Goal: Task Accomplishment & Management: Complete application form

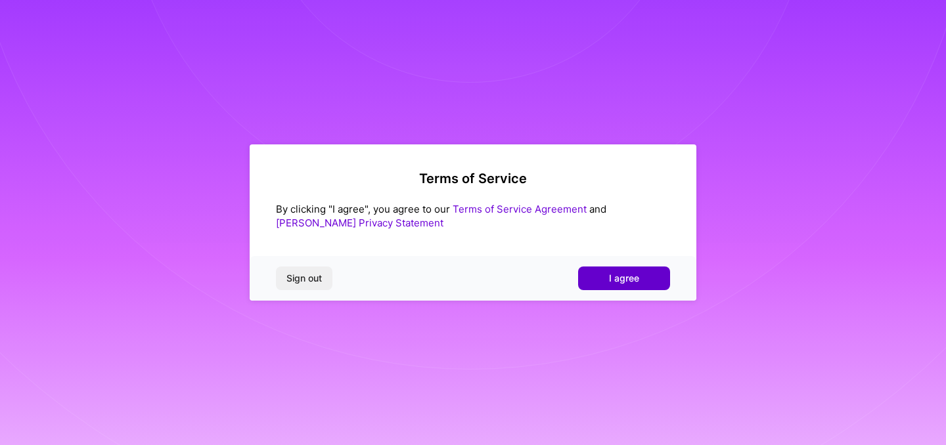
click at [578, 276] on button "I agree" at bounding box center [624, 279] width 92 height 24
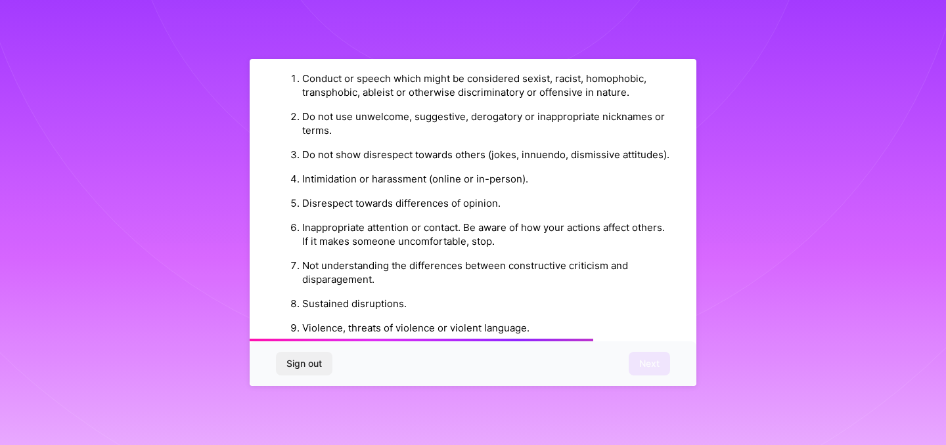
scroll to position [1480, 0]
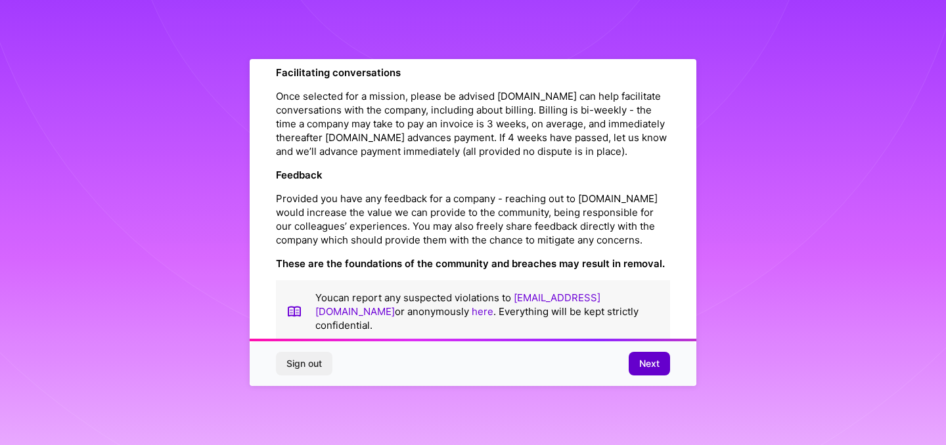
click at [633, 357] on button "Next" at bounding box center [649, 364] width 41 height 24
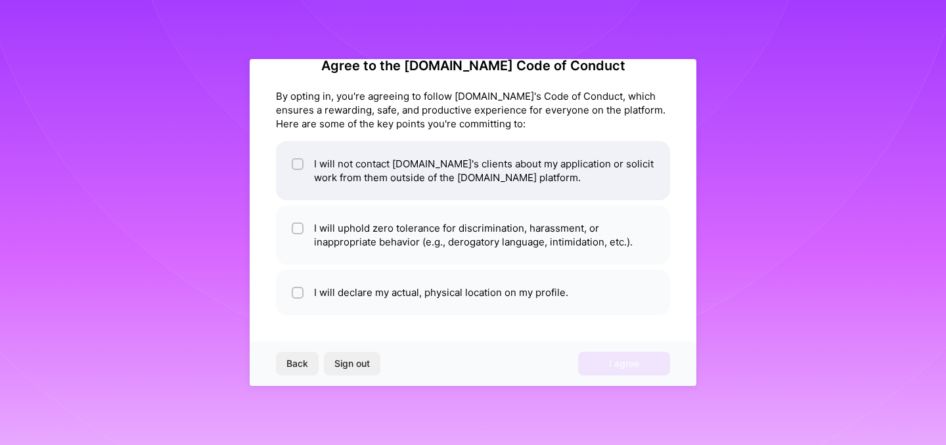
click at [419, 199] on li "I will not contact [DOMAIN_NAME]'s clients about my application or solicit work…" at bounding box center [473, 170] width 394 height 59
checkbox input "true"
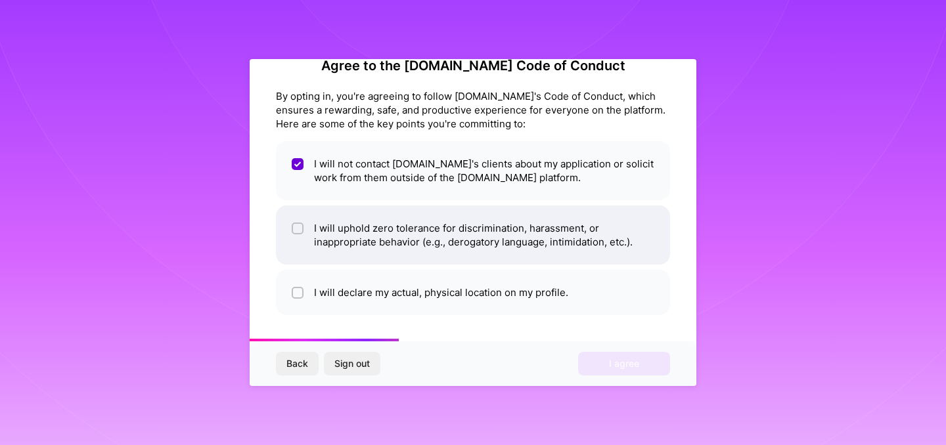
click at [420, 248] on li "I will uphold zero tolerance for discrimination, harassment, or inappropriate b…" at bounding box center [473, 235] width 394 height 59
checkbox input "true"
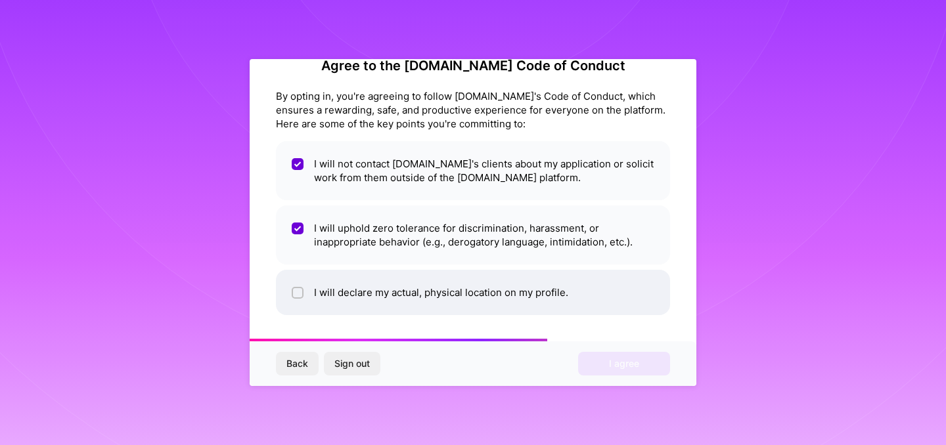
click at [420, 289] on li "I will declare my actual, physical location on my profile." at bounding box center [473, 292] width 394 height 45
checkbox input "true"
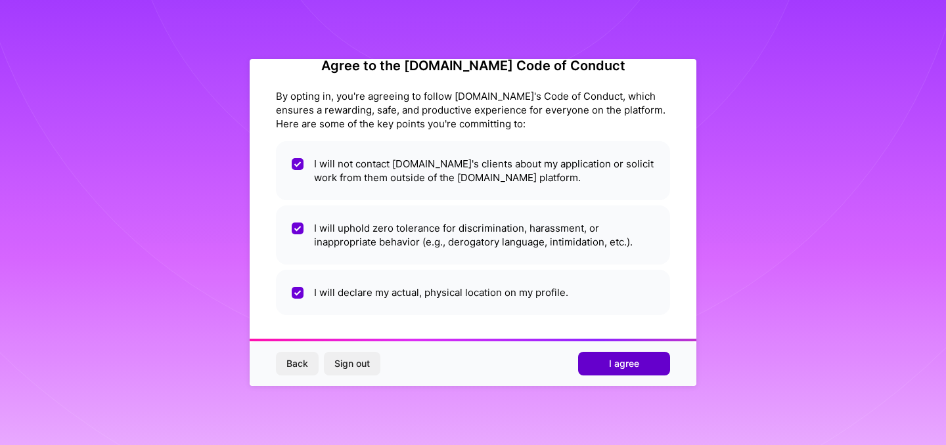
click at [620, 365] on span "I agree" at bounding box center [624, 363] width 30 height 13
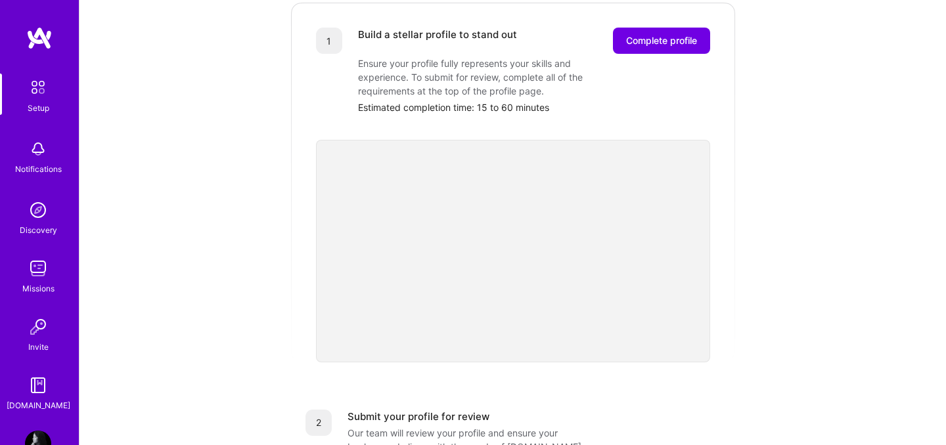
scroll to position [105, 0]
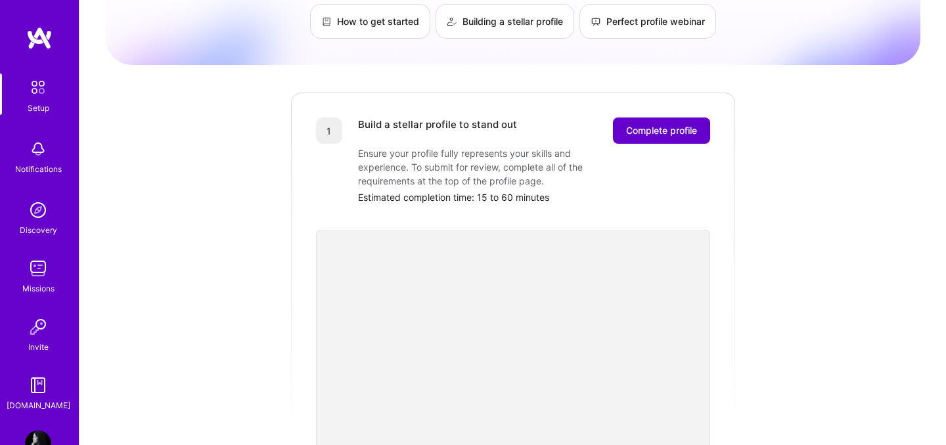
click at [647, 124] on span "Complete profile" at bounding box center [661, 130] width 71 height 13
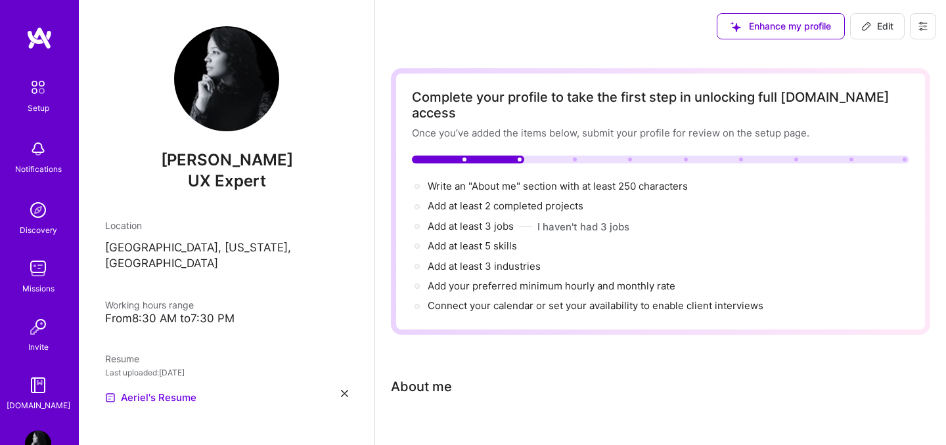
scroll to position [35, 0]
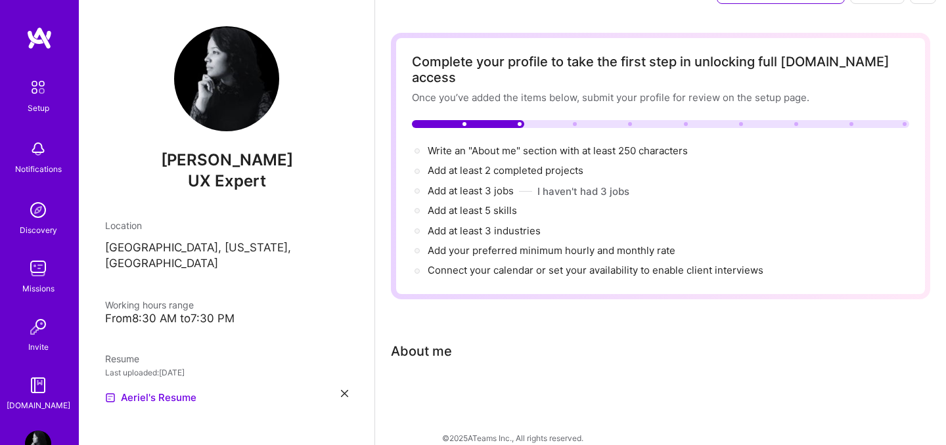
click at [505, 371] on div "Complete your profile to take the first step in unlocking full [DOMAIN_NAME] ac…" at bounding box center [660, 231] width 539 height 397
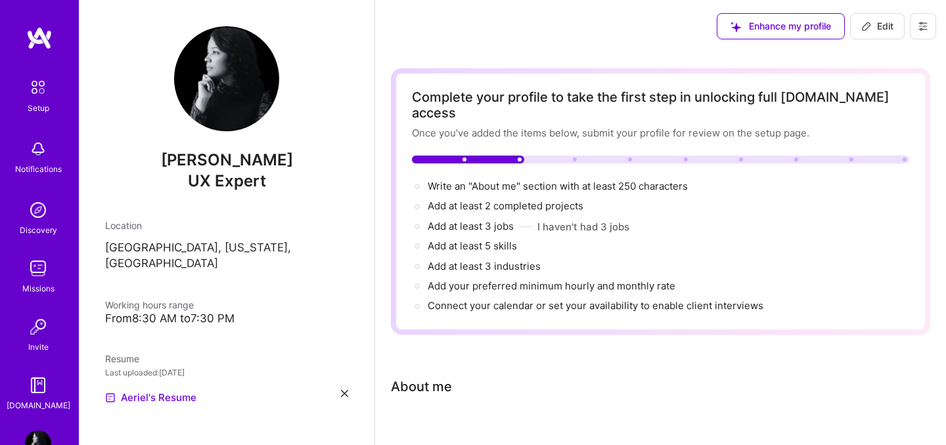
click at [874, 20] on span "Edit" at bounding box center [877, 26] width 32 height 13
select select "US"
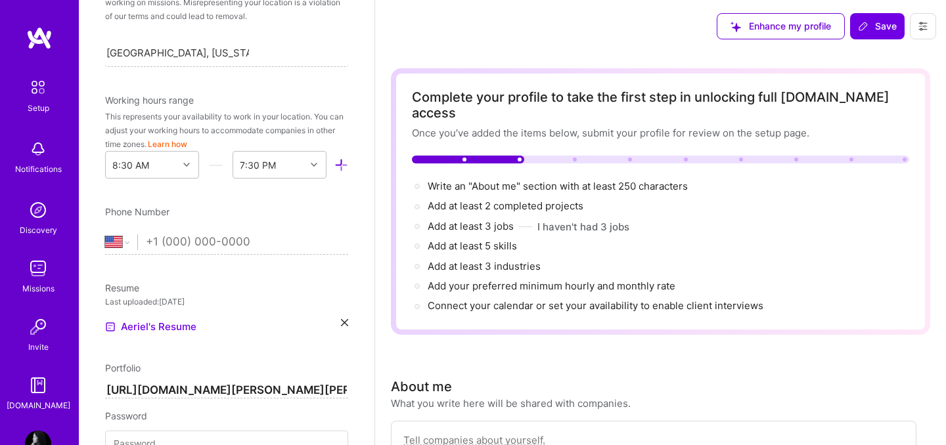
scroll to position [289, 0]
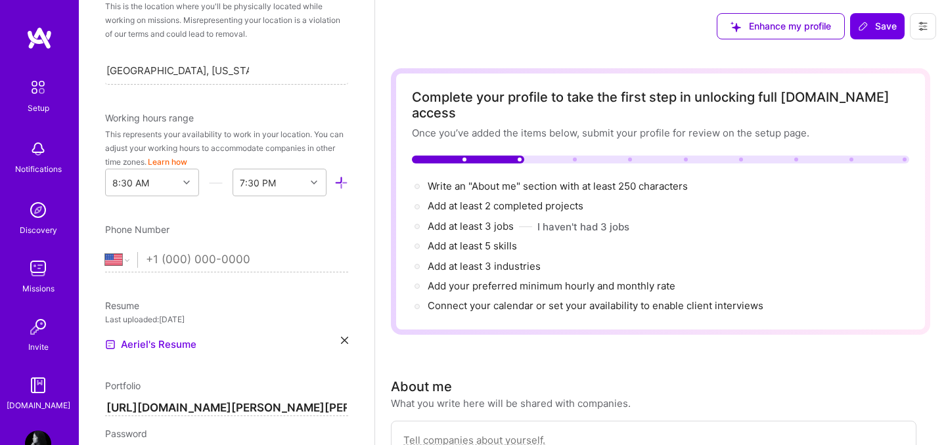
click at [202, 250] on input "tel" at bounding box center [247, 260] width 202 height 38
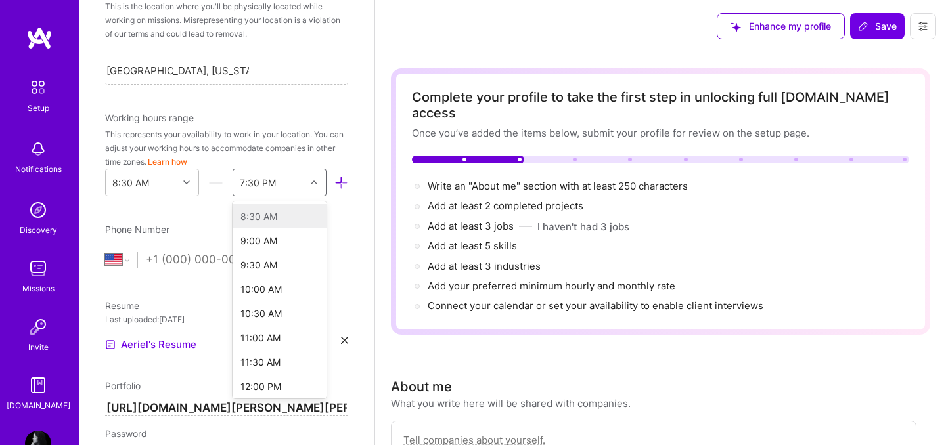
click at [314, 183] on icon at bounding box center [314, 182] width 7 height 7
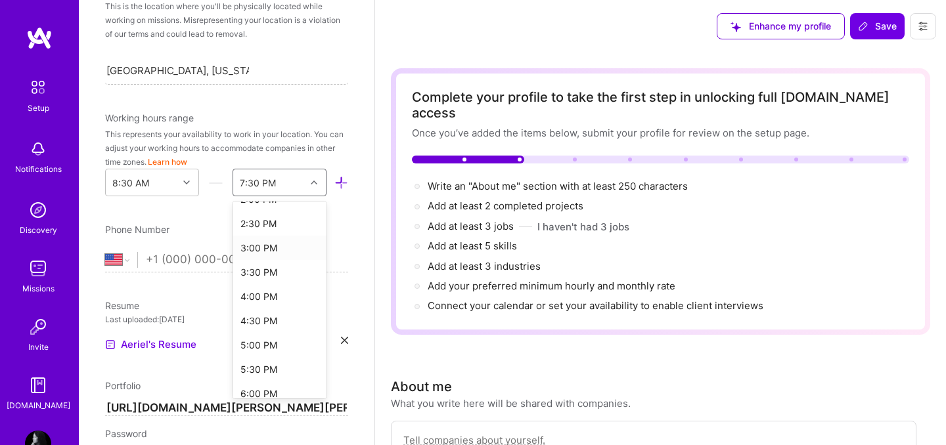
scroll to position [311, 0]
click at [338, 165] on div "This represents your availability to work in your location. You can adjust your…" at bounding box center [226, 147] width 243 height 41
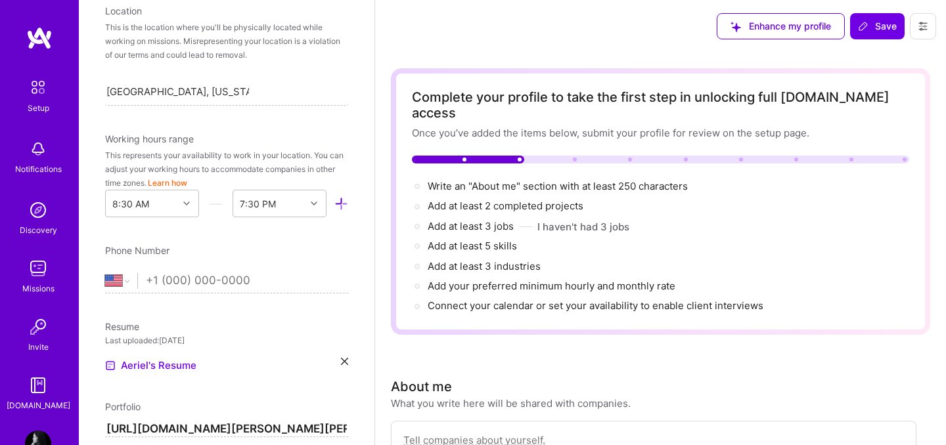
scroll to position [270, 0]
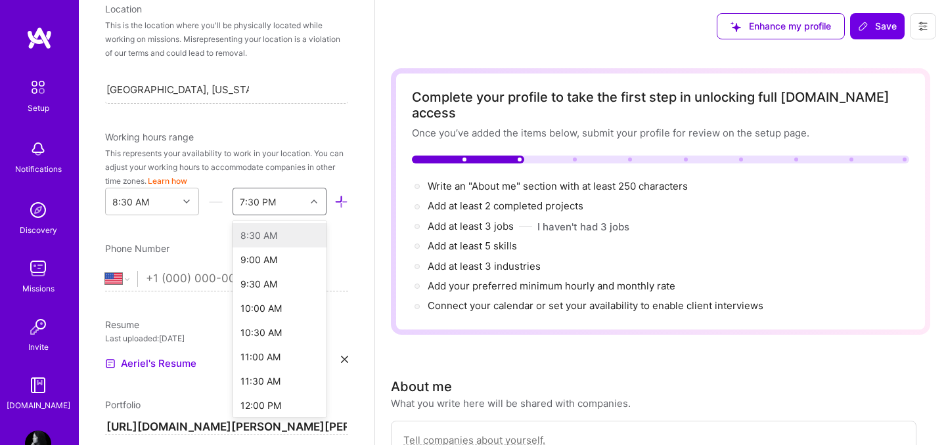
click at [313, 196] on div at bounding box center [315, 201] width 20 height 17
click at [262, 334] on div "6:00 PM" at bounding box center [280, 336] width 94 height 24
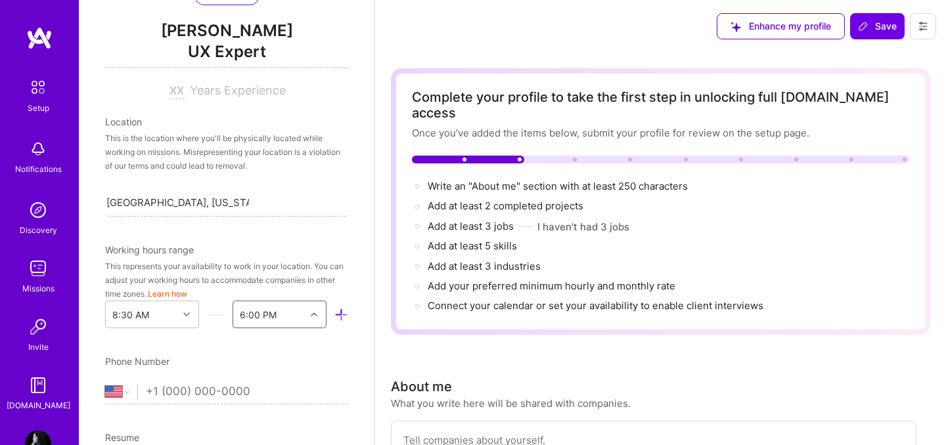
scroll to position [140, 0]
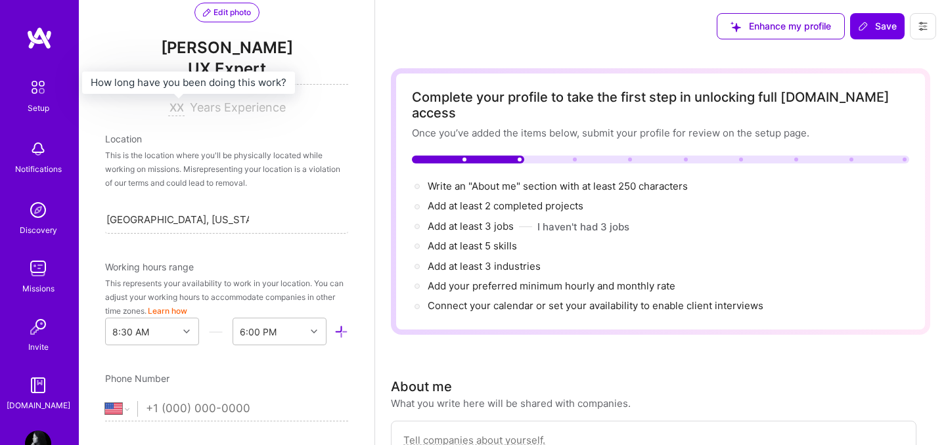
click at [177, 108] on input at bounding box center [176, 109] width 16 height 16
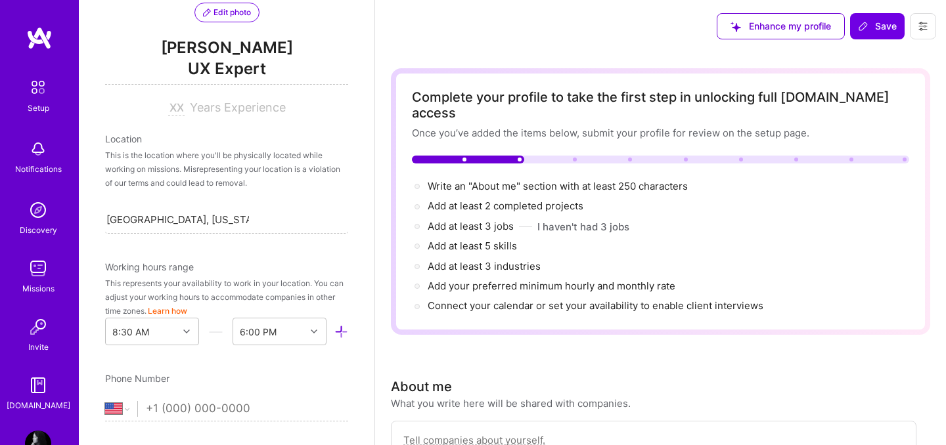
click at [181, 109] on input at bounding box center [176, 109] width 16 height 16
type input "11"
click at [217, 122] on div "Edit photo [PERSON_NAME] UX Expert 11 Years Experience Location This is the loc…" at bounding box center [227, 222] width 296 height 445
click at [221, 148] on div "This is the location where you'll be physically located while working on missio…" at bounding box center [226, 168] width 243 height 41
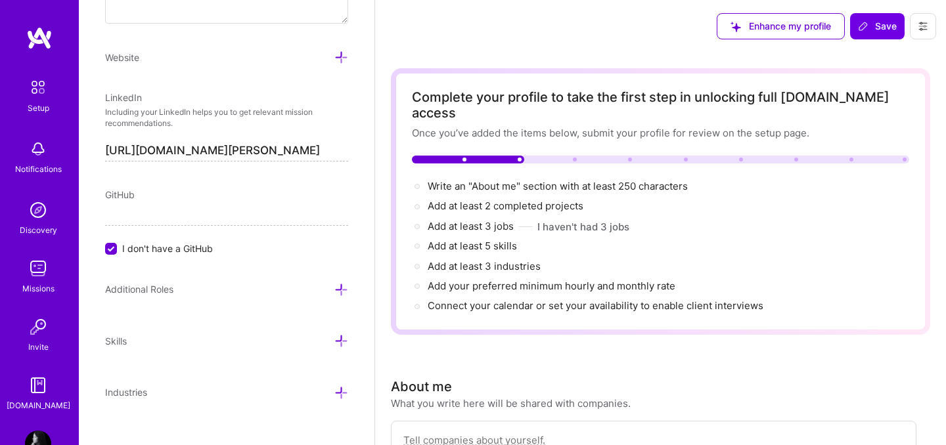
scroll to position [867, 0]
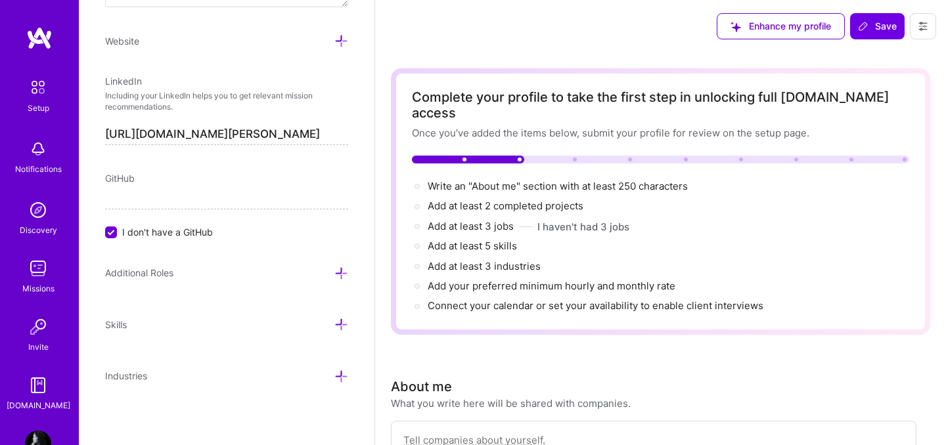
click at [344, 272] on icon at bounding box center [341, 274] width 14 height 14
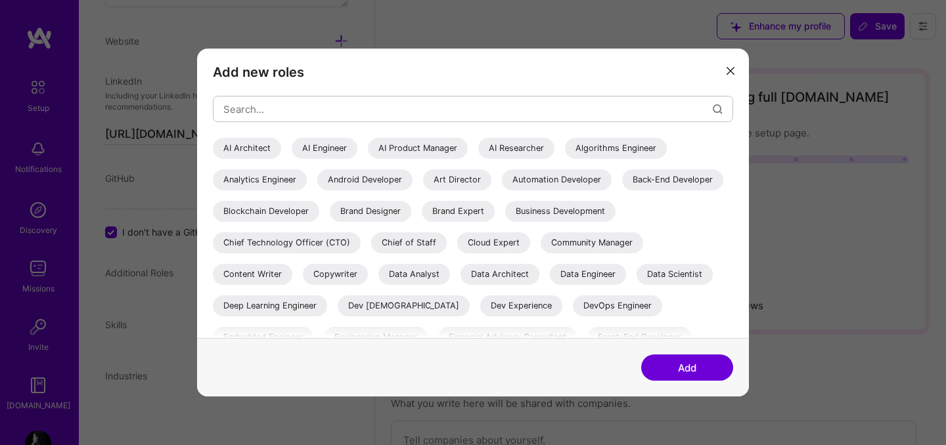
click at [720, 81] on div "Add new roles AI Architect AI Engineer AI Product Manager AI Researcher Algorit…" at bounding box center [473, 194] width 552 height 290
click at [727, 75] on button "modal" at bounding box center [731, 70] width 16 height 22
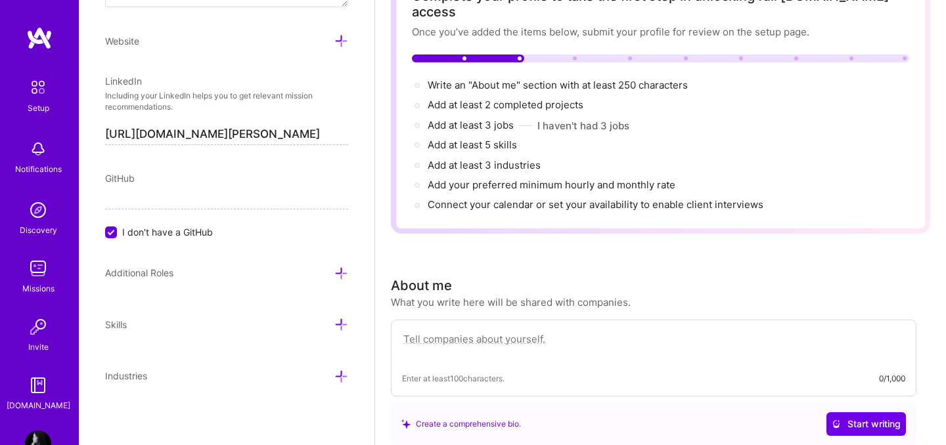
scroll to position [160, 0]
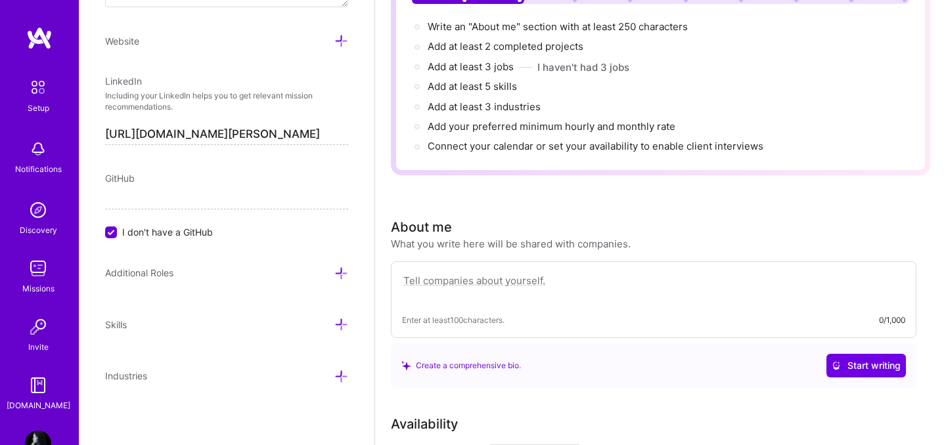
click at [471, 273] on textarea at bounding box center [653, 288] width 503 height 30
click at [433, 273] on textarea at bounding box center [653, 288] width 503 height 30
paste textarea "I am a strategic leader and designer who bridges the human experience with comp…"
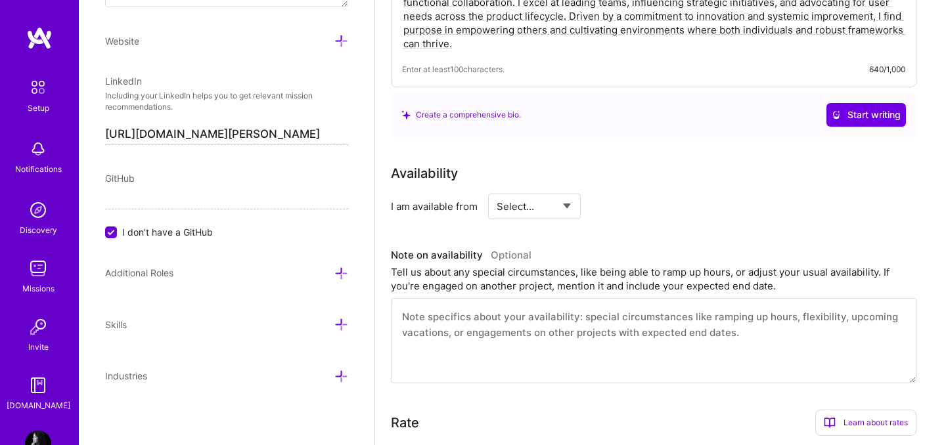
scroll to position [489, 0]
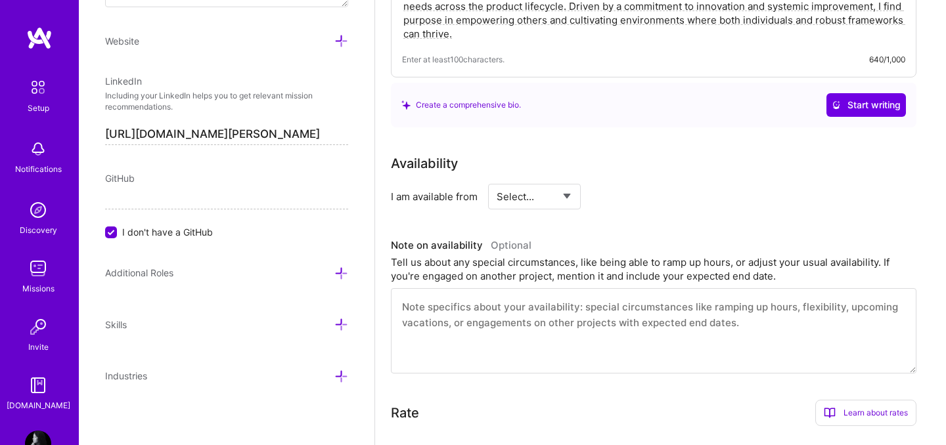
type textarea "I am a strategic leader and designer who bridges the human experience with comp…"
click at [562, 181] on select "Select... Right Now Future Date Not Available" at bounding box center [535, 197] width 76 height 34
select select "Future Date"
click at [497, 180] on select "Select... Right Now Future Date Not Available" at bounding box center [535, 197] width 76 height 34
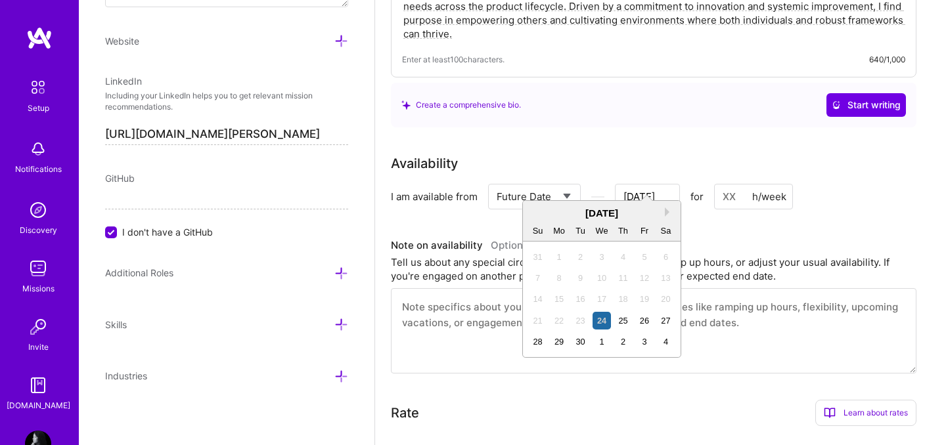
click at [650, 184] on input "[DATE]" at bounding box center [647, 197] width 65 height 26
click at [575, 342] on div "30" at bounding box center [581, 342] width 18 height 18
type input "[DATE]"
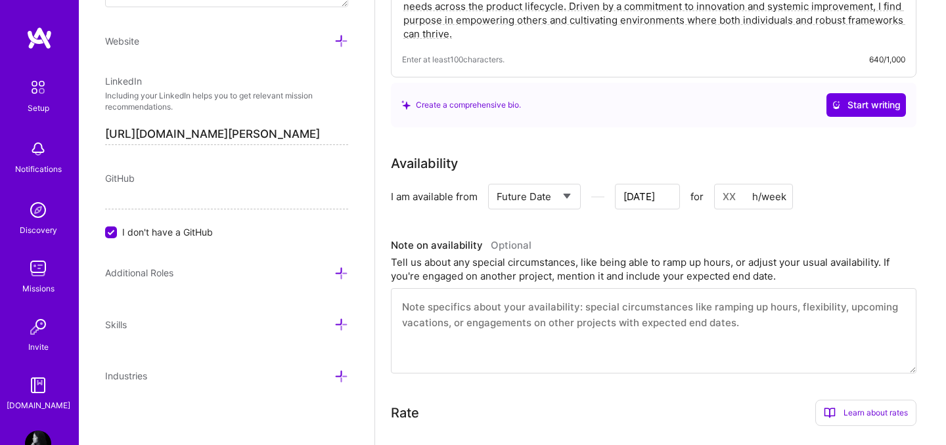
click at [724, 184] on input at bounding box center [753, 197] width 79 height 26
type input "40"
click at [854, 184] on div "I am available from Select... Right Now Future Date Not Available [DATE] for 40…" at bounding box center [654, 197] width 526 height 26
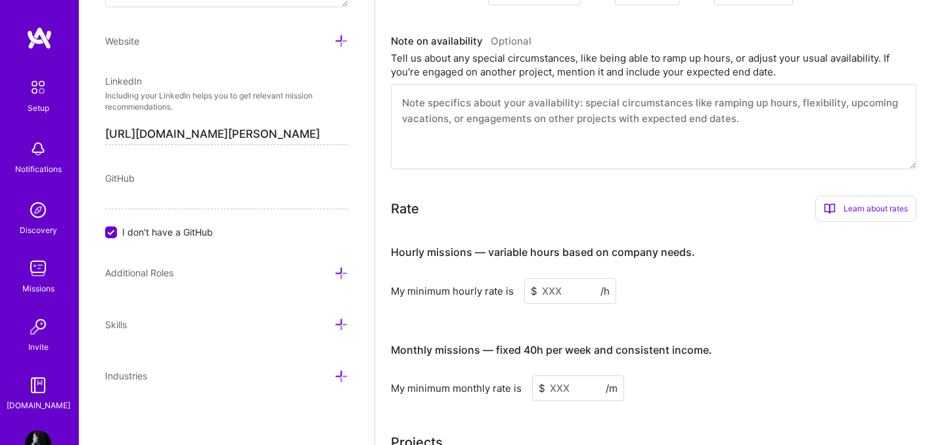
scroll to position [696, 0]
click at [556, 277] on input at bounding box center [570, 290] width 92 height 26
click at [572, 277] on input at bounding box center [570, 290] width 92 height 26
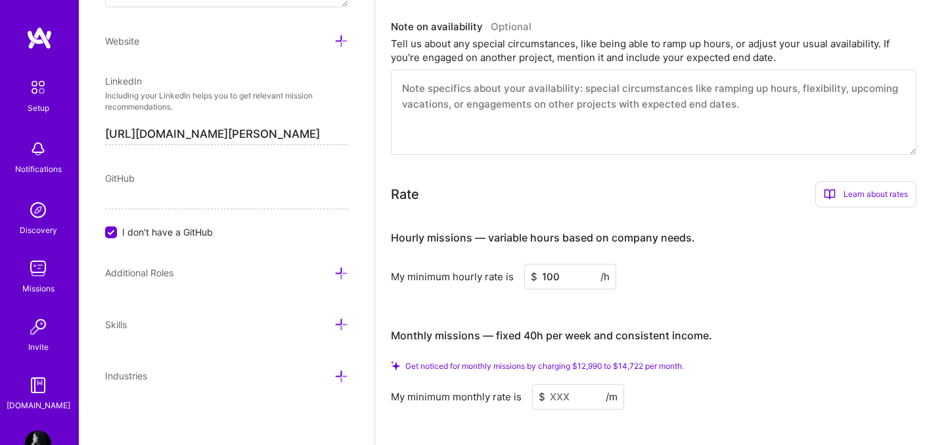
scroll to position [714, 0]
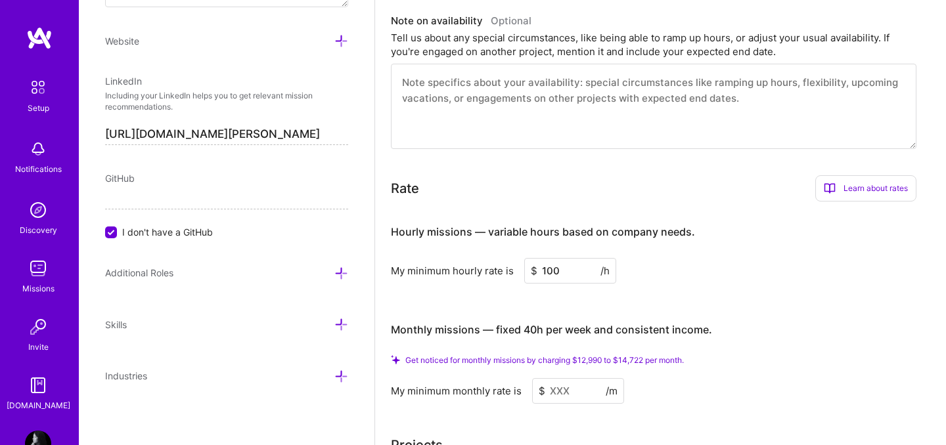
type input "100"
click at [562, 378] on input at bounding box center [578, 391] width 92 height 26
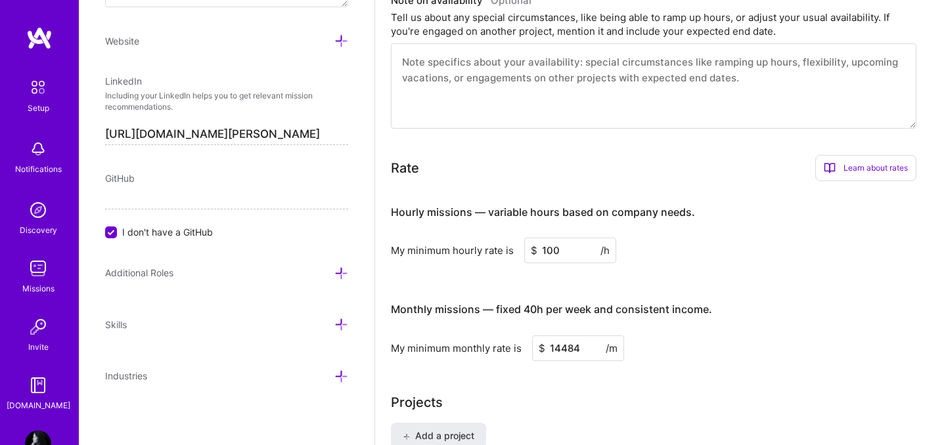
type input "14484"
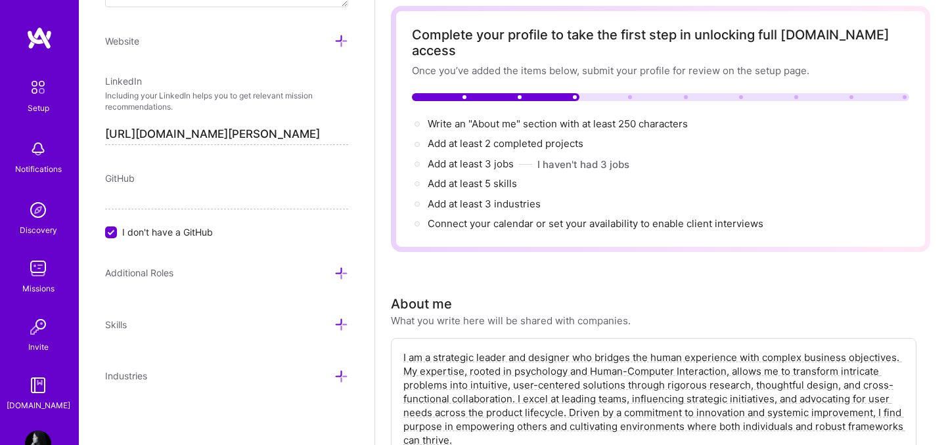
scroll to position [0, 0]
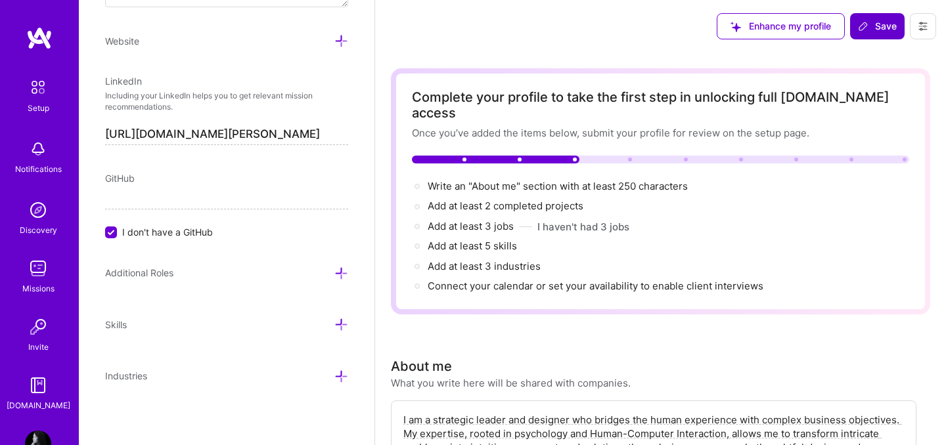
click at [871, 34] on button "Save" at bounding box center [877, 26] width 55 height 26
